Goal: Task Accomplishment & Management: Use online tool/utility

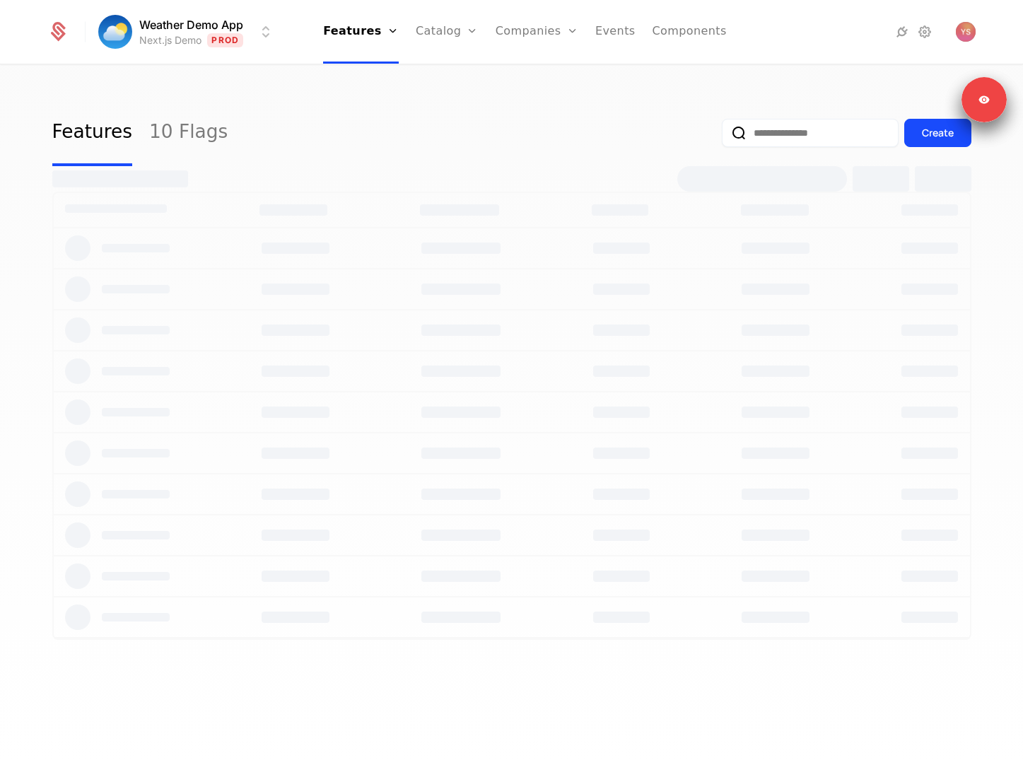
select select "**"
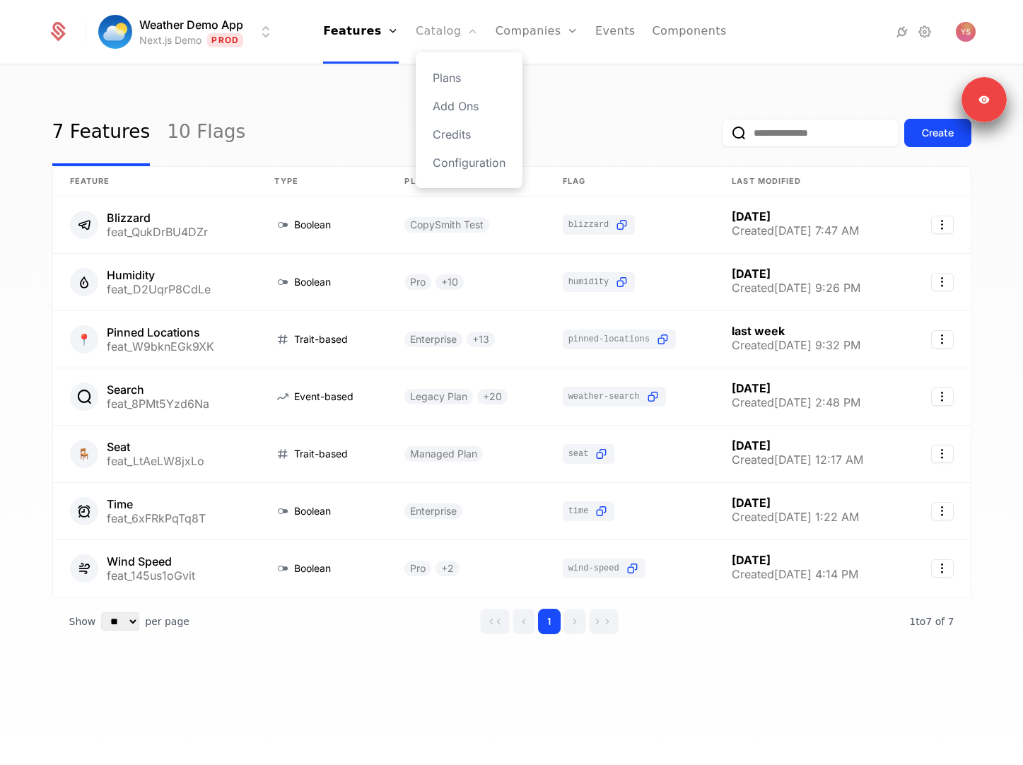
click at [440, 40] on link "Catalog" at bounding box center [447, 32] width 63 height 64
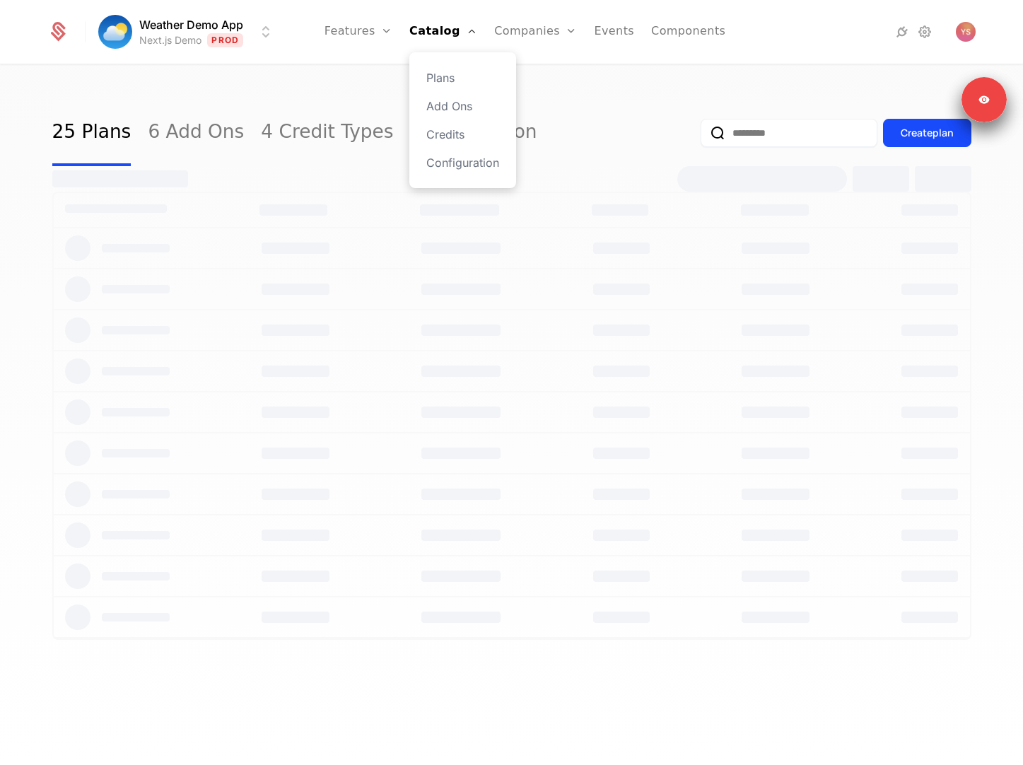
select select "**"
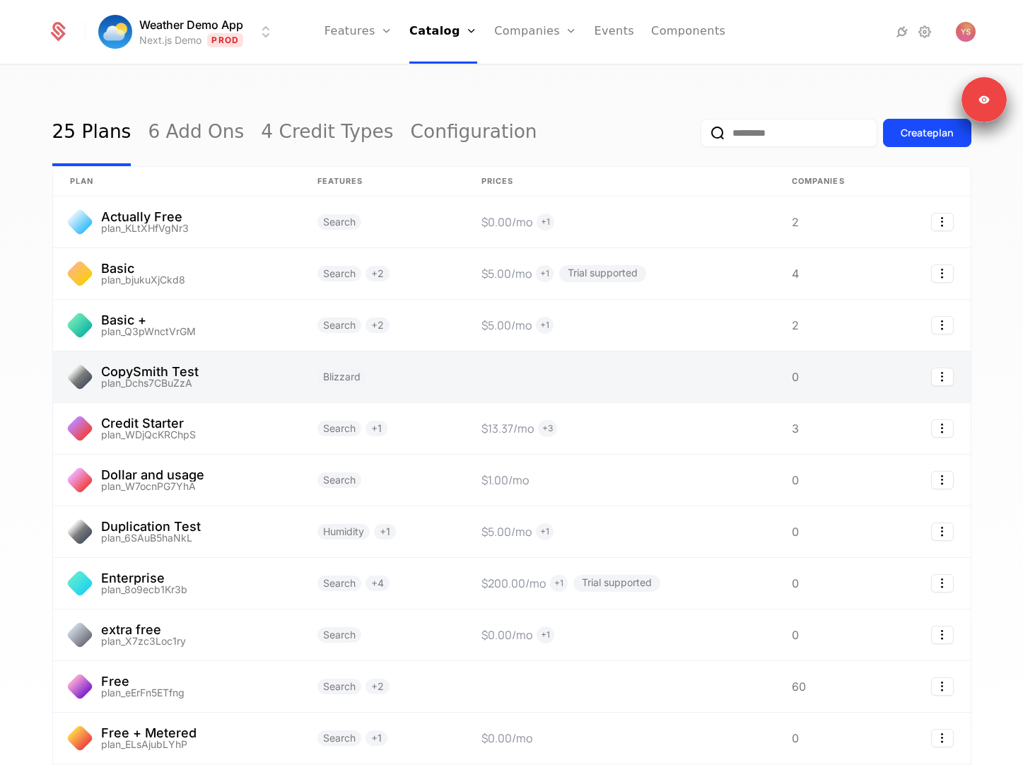
click at [403, 390] on link at bounding box center [383, 377] width 164 height 51
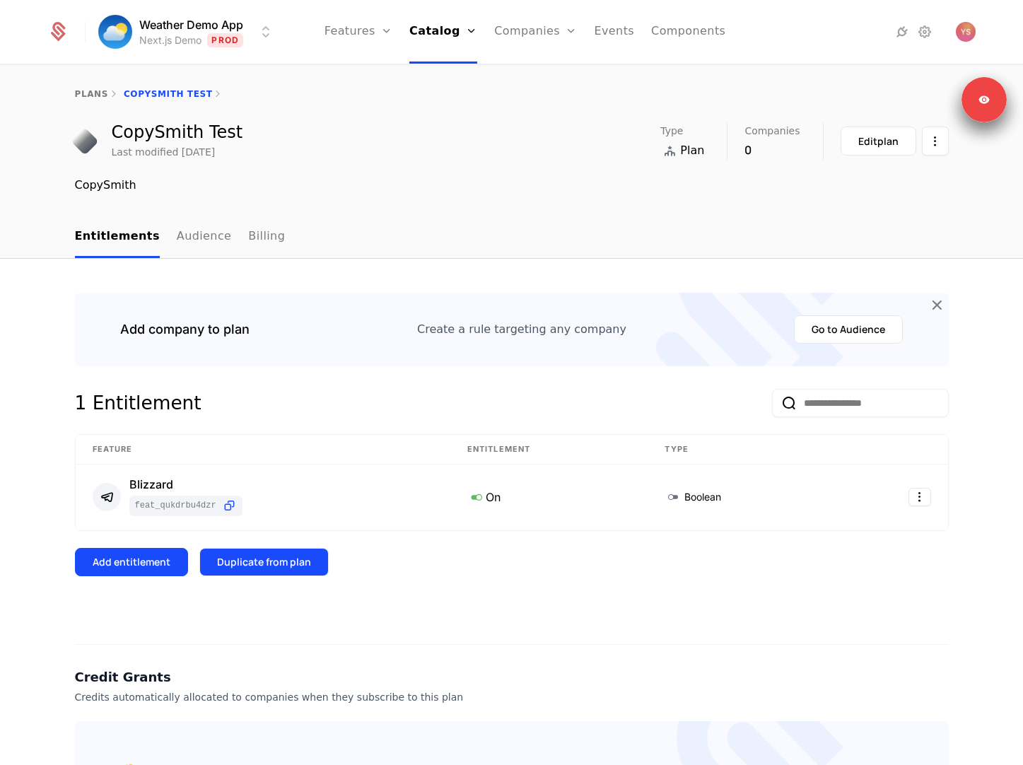
click at [289, 557] on div "Duplicate from plan" at bounding box center [264, 562] width 94 height 14
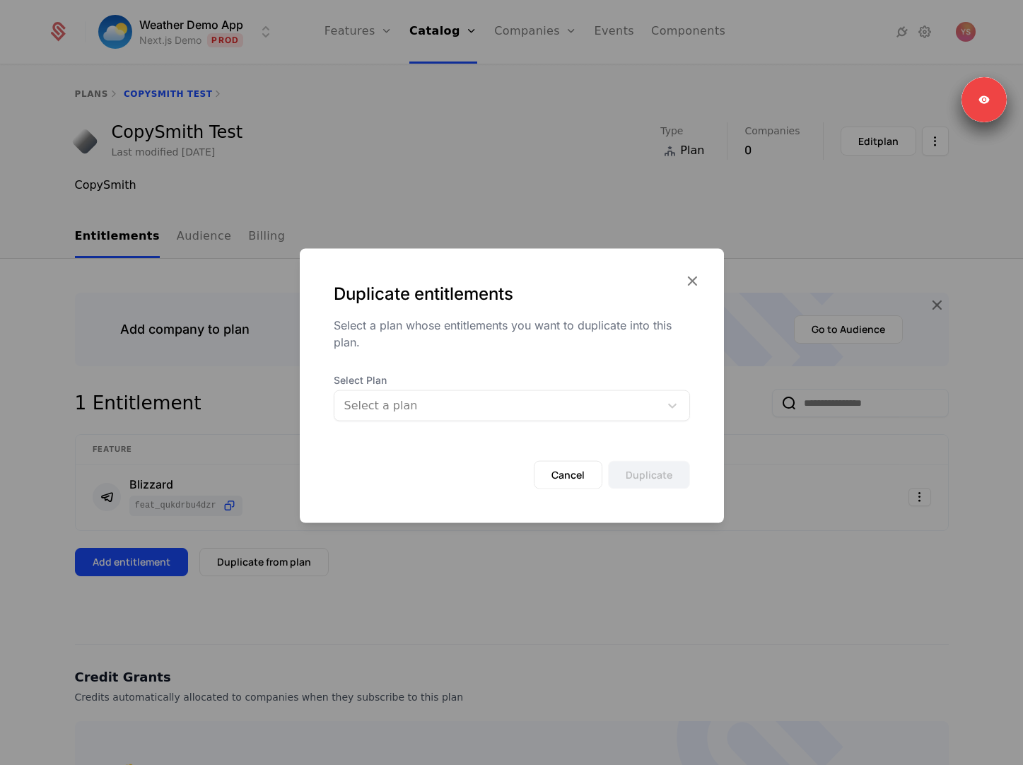
click at [404, 410] on div at bounding box center [497, 406] width 306 height 20
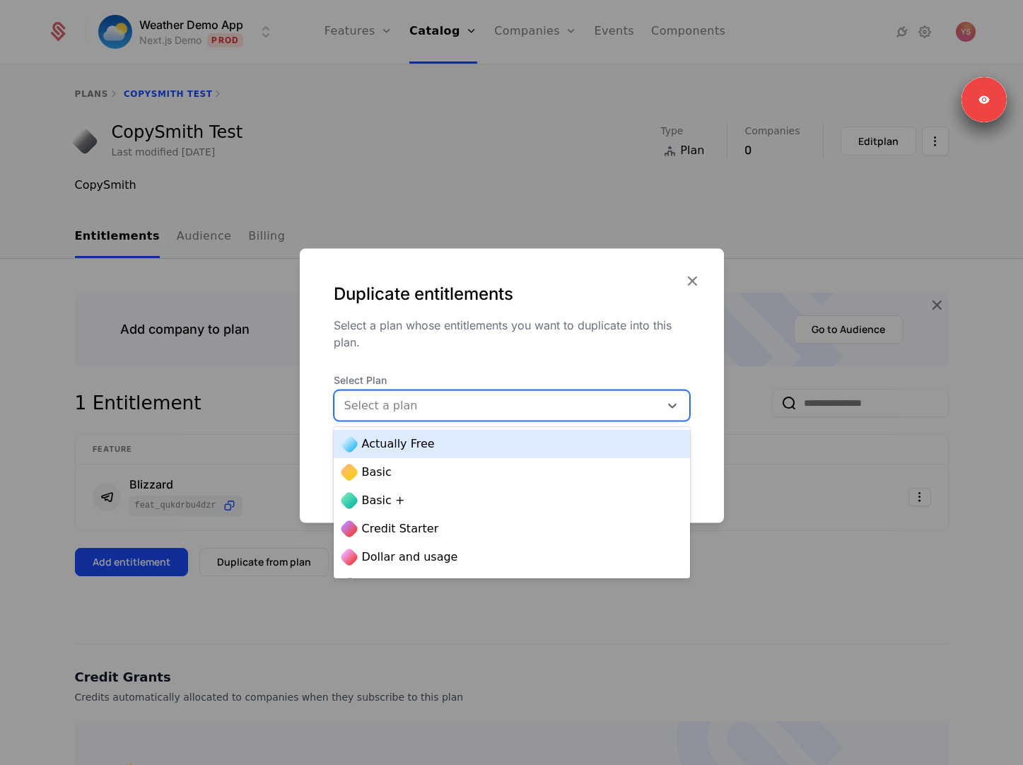
click at [414, 451] on span "Actually Free" at bounding box center [398, 444] width 73 height 17
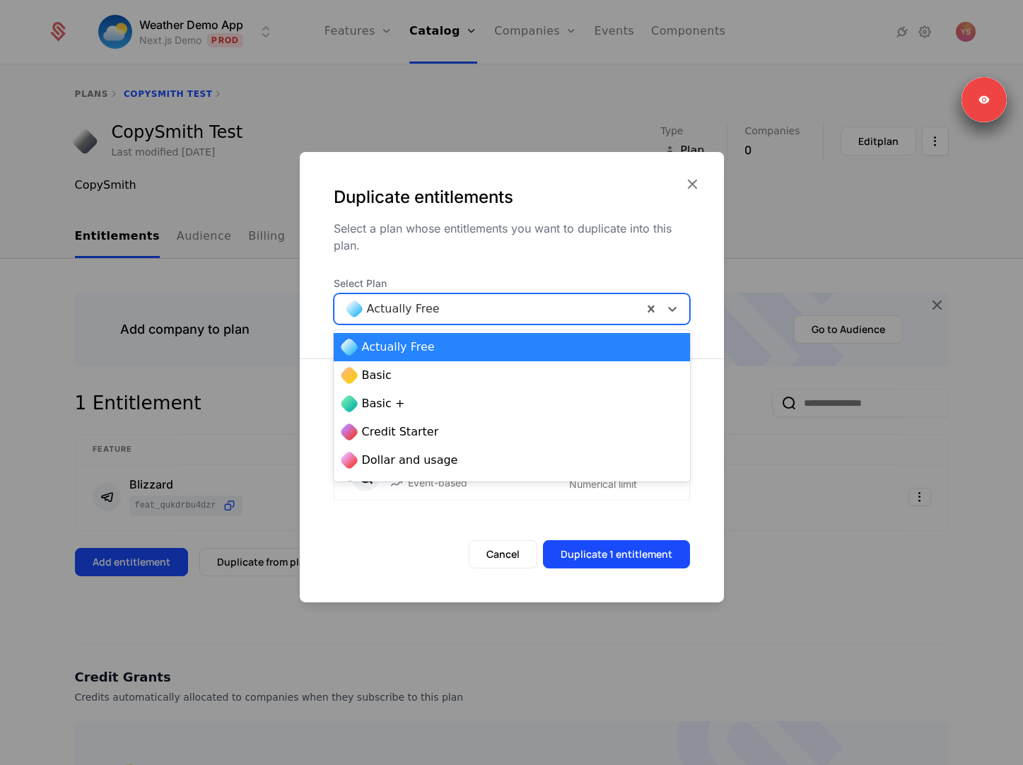
click at [444, 321] on div "Actually Free" at bounding box center [489, 308] width 308 height 25
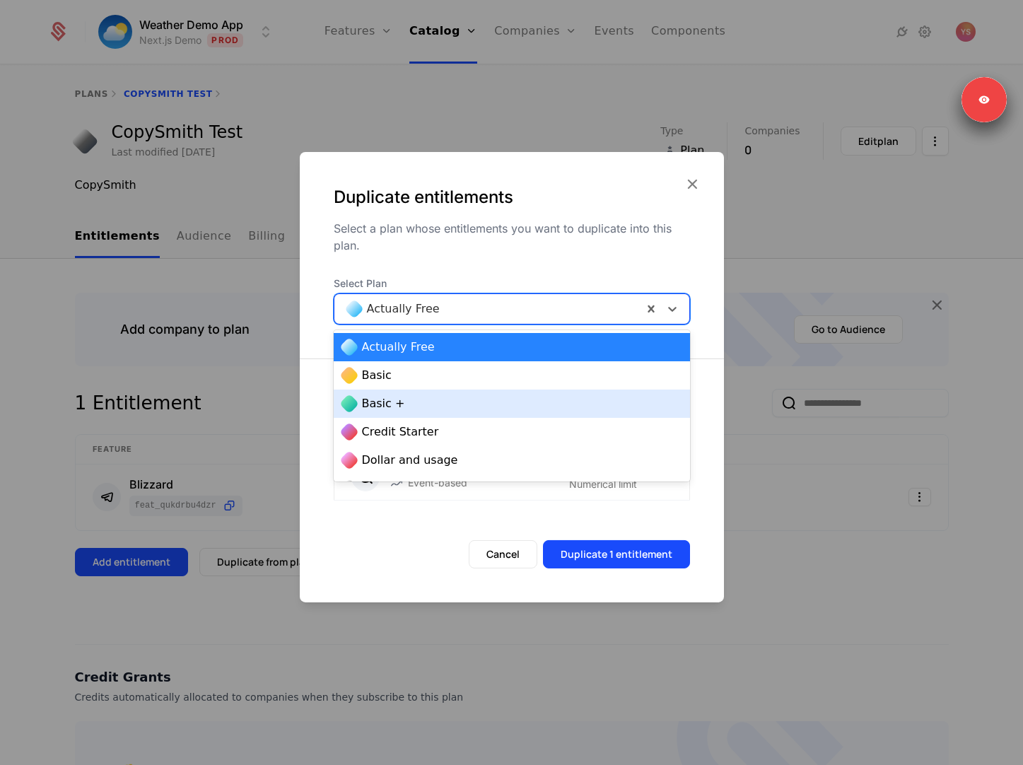
click at [437, 405] on div "Basic +" at bounding box center [511, 403] width 339 height 17
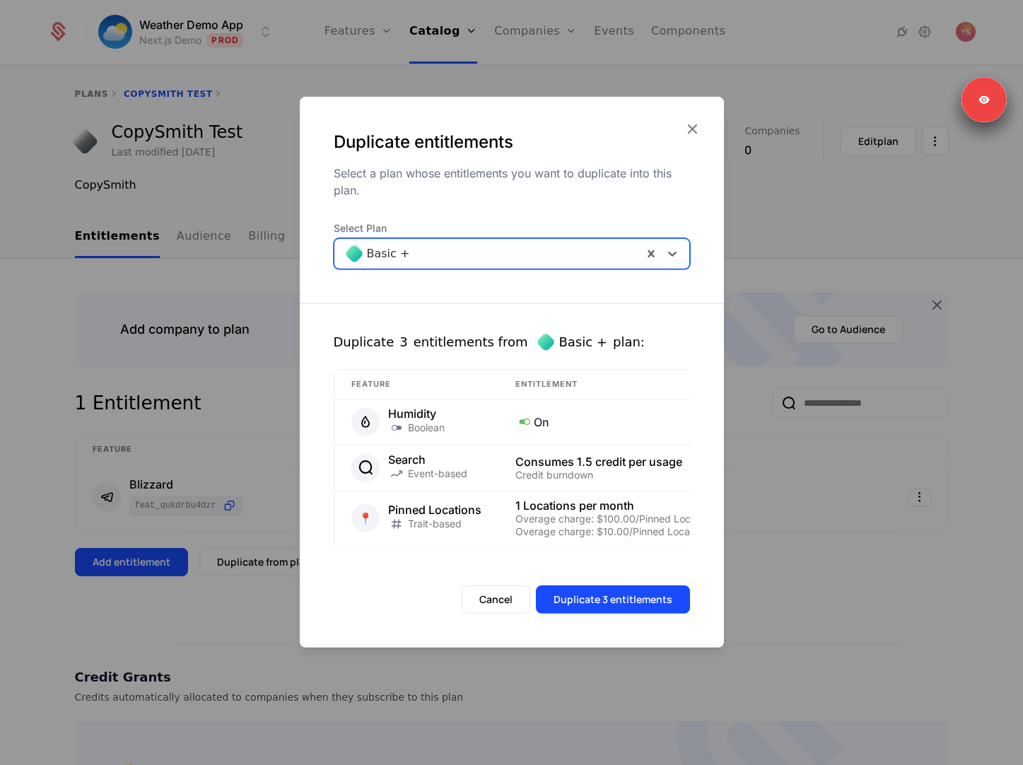
click at [506, 255] on div at bounding box center [488, 254] width 289 height 20
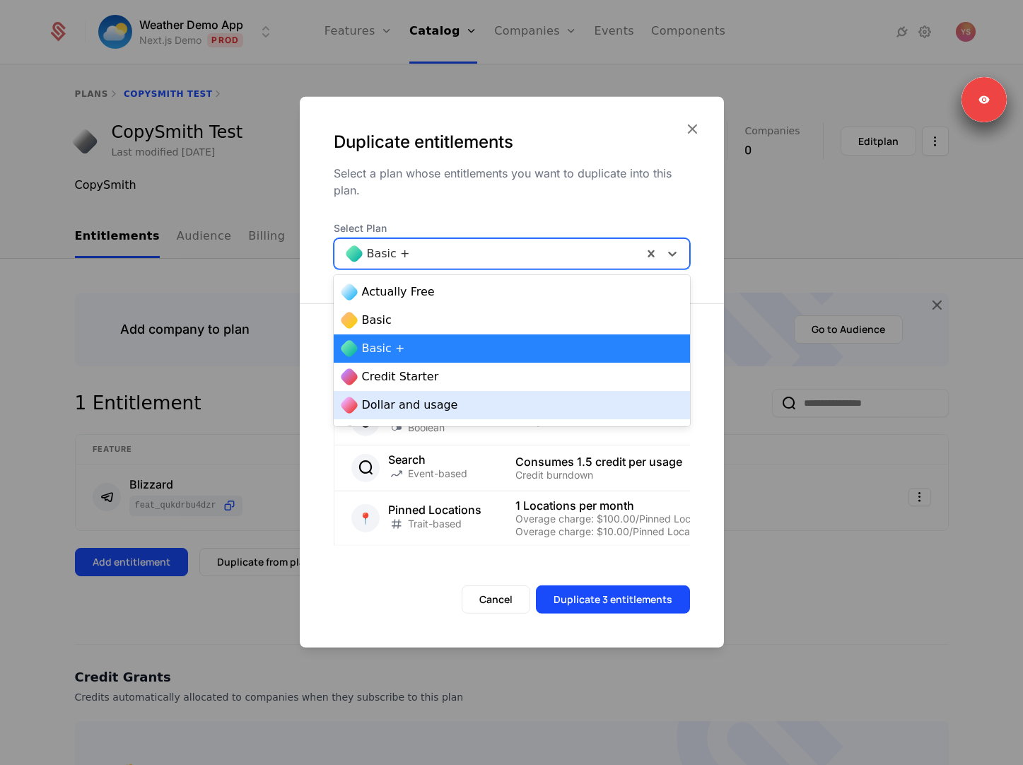
click at [478, 396] on div "Dollar and usage" at bounding box center [512, 405] width 356 height 28
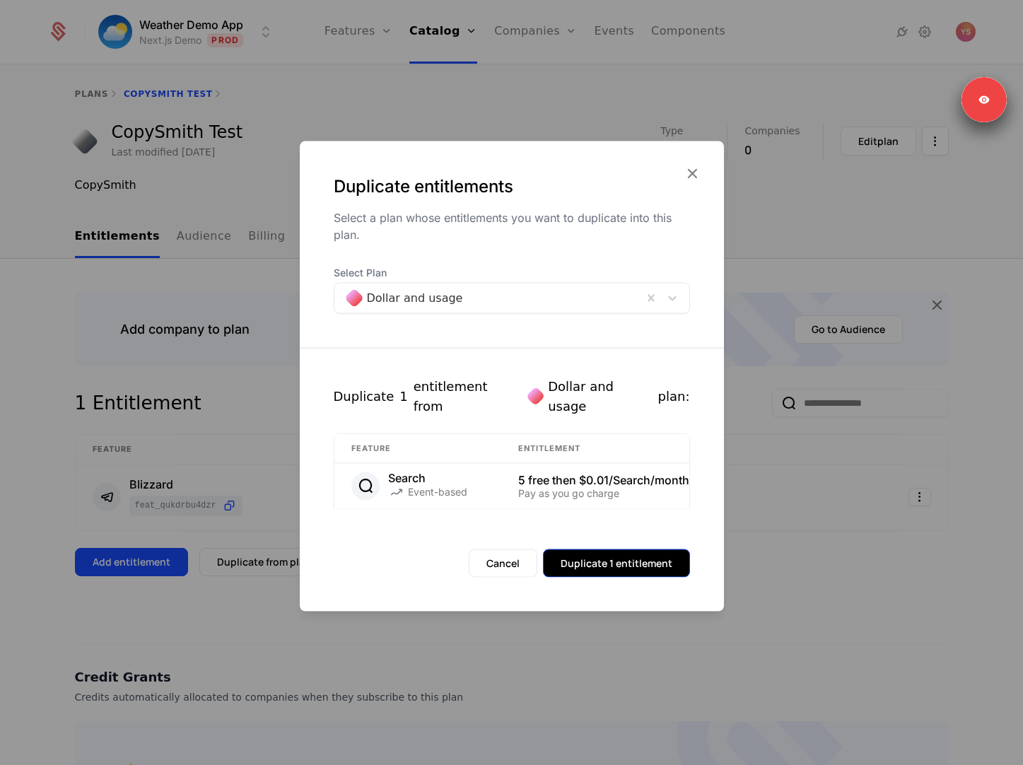
click at [574, 563] on button "Duplicate 1 entitlement" at bounding box center [616, 563] width 147 height 28
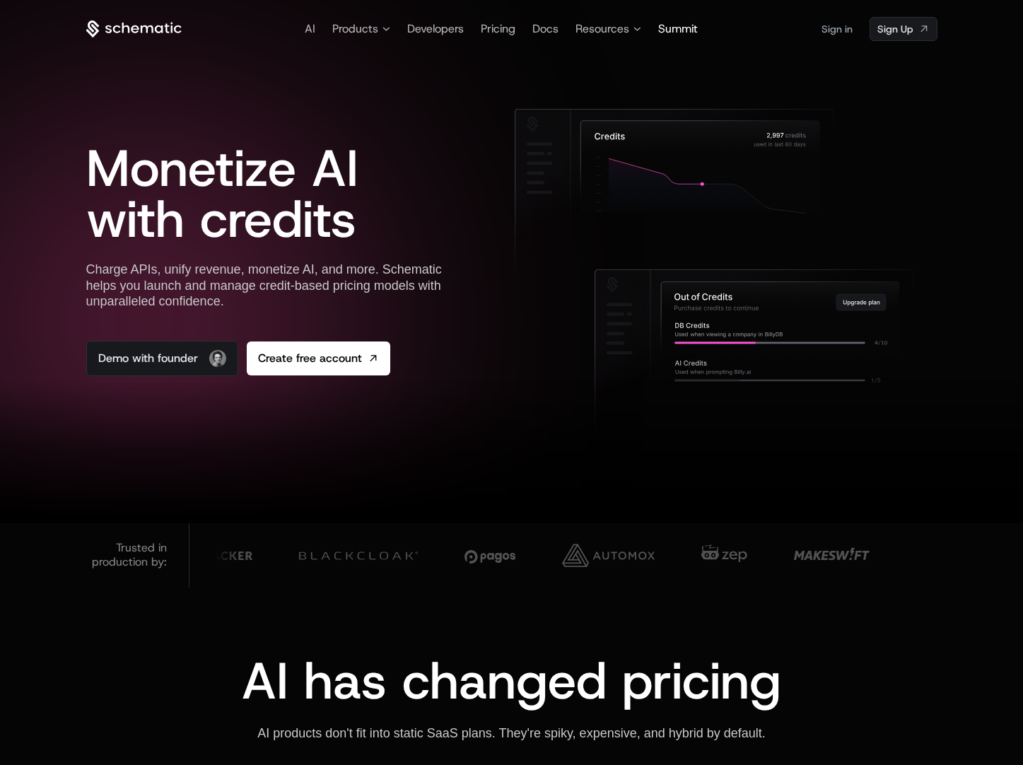
click at [677, 30] on span "Summit" at bounding box center [678, 28] width 40 height 15
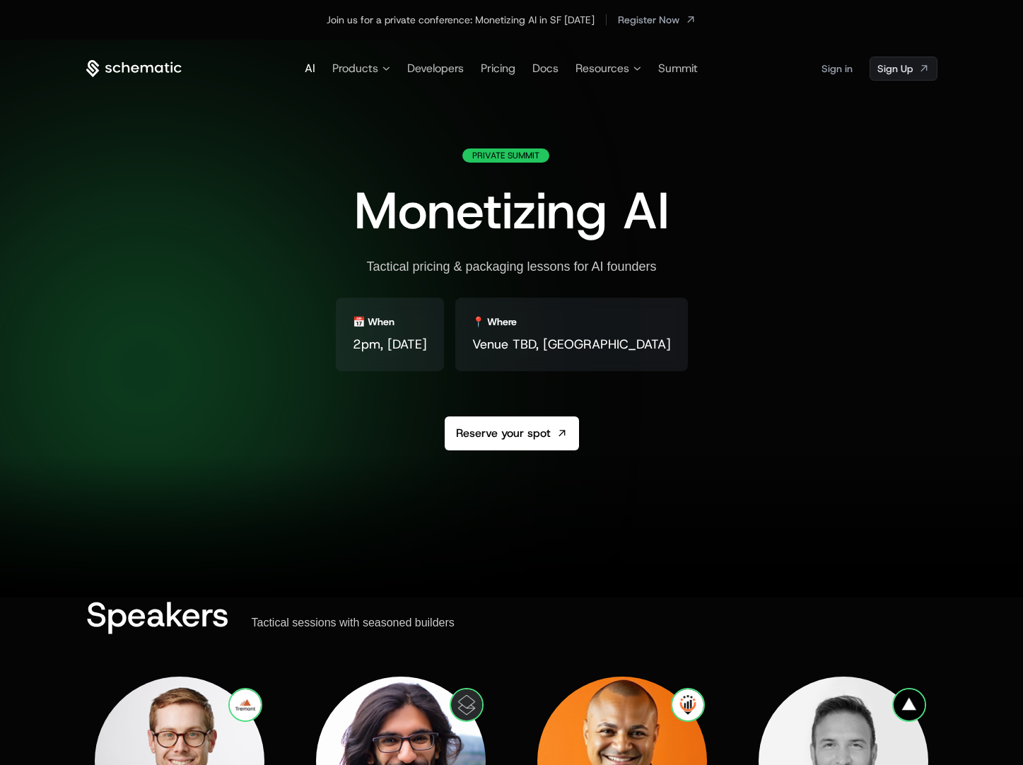
click at [312, 68] on span "AI" at bounding box center [310, 68] width 11 height 15
